Goal: Task Accomplishment & Management: Manage account settings

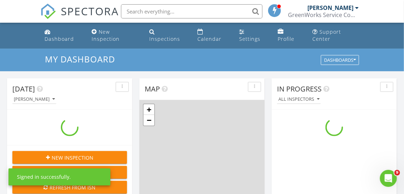
scroll to position [654, 415]
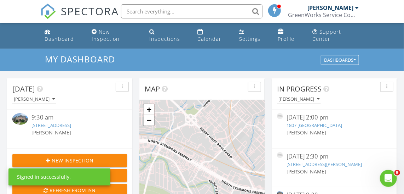
click at [19, 120] on img at bounding box center [20, 119] width 16 height 12
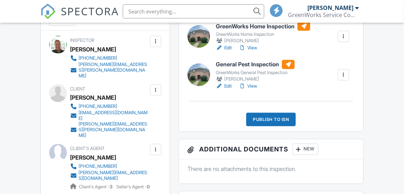
click at [253, 90] on link "View" at bounding box center [248, 85] width 18 height 7
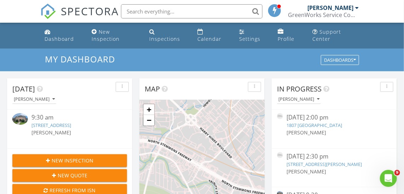
click at [23, 120] on img at bounding box center [20, 119] width 16 height 12
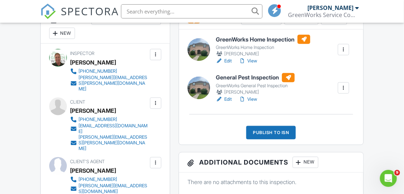
scroll to position [200, 0]
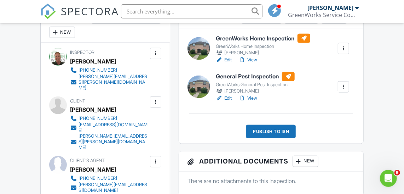
click at [251, 102] on link "View" at bounding box center [248, 98] width 18 height 7
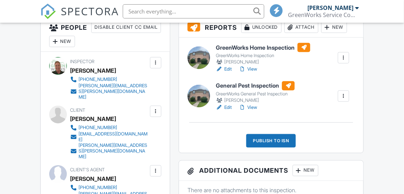
click at [255, 73] on link "View" at bounding box center [248, 68] width 18 height 7
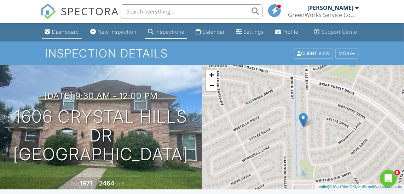
click at [64, 35] on div "Dashboard" at bounding box center [65, 32] width 27 height 6
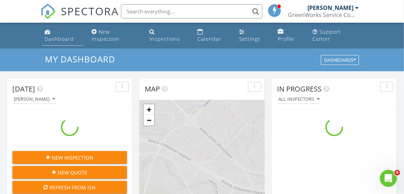
scroll to position [654, 415]
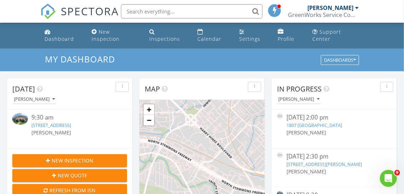
click at [22, 117] on img at bounding box center [20, 119] width 16 height 12
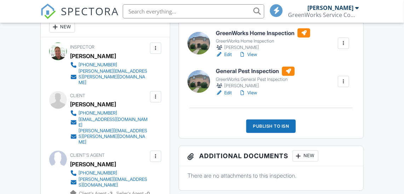
click at [250, 58] on link "View" at bounding box center [248, 54] width 18 height 7
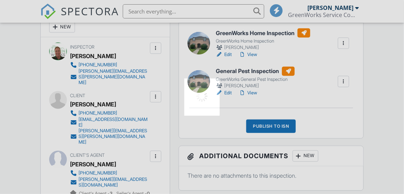
scroll to position [205, 0]
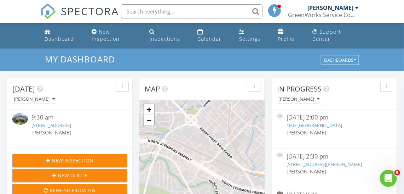
click at [16, 120] on img at bounding box center [20, 119] width 16 height 12
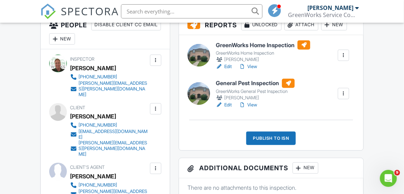
click at [155, 108] on div at bounding box center [155, 108] width 7 height 7
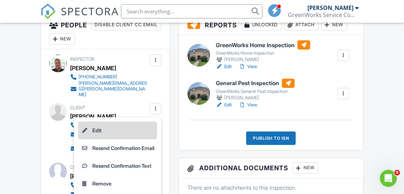
click at [92, 130] on li "Edit" at bounding box center [117, 130] width 79 height 18
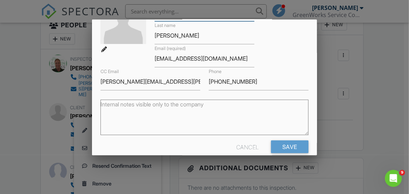
scroll to position [68, 0]
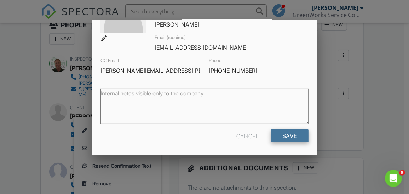
click at [295, 132] on input "Save" at bounding box center [290, 135] width 38 height 13
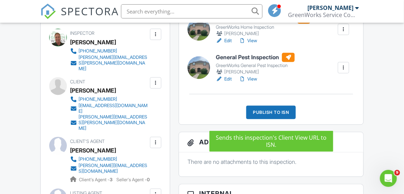
click at [273, 116] on div "Publish to ISN" at bounding box center [271, 111] width 50 height 13
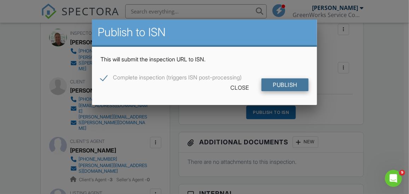
click at [302, 87] on input "Publish" at bounding box center [285, 84] width 47 height 13
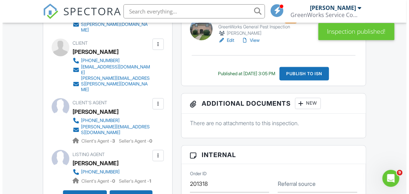
scroll to position [261, 0]
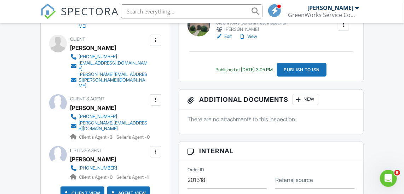
click at [155, 40] on div at bounding box center [155, 40] width 7 height 7
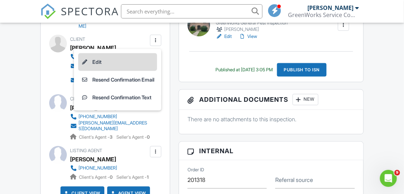
click at [96, 61] on li "Edit" at bounding box center [117, 62] width 79 height 18
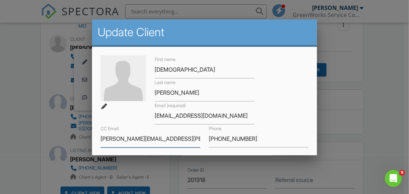
drag, startPoint x: 173, startPoint y: 138, endPoint x: 100, endPoint y: 137, distance: 73.3
click at [100, 137] on div "CC Email kish.sharis.b@hotmail.com" at bounding box center [150, 135] width 108 height 23
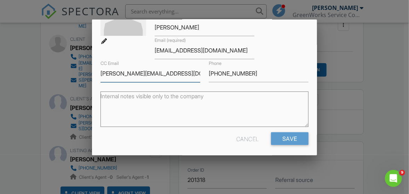
scroll to position [68, 0]
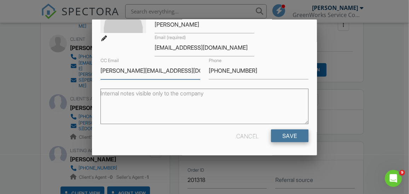
type input "[PERSON_NAME][EMAIL_ADDRESS][DOMAIN_NAME]"
click at [297, 132] on input "Save" at bounding box center [290, 135] width 38 height 13
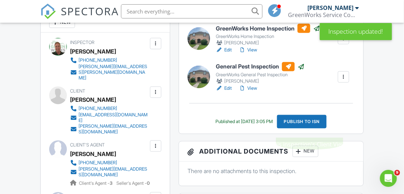
click at [307, 126] on div "Publish to ISN" at bounding box center [302, 121] width 50 height 13
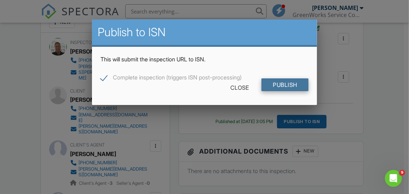
click at [293, 86] on input "Publish" at bounding box center [285, 84] width 47 height 13
